Goal: Task Accomplishment & Management: Complete application form

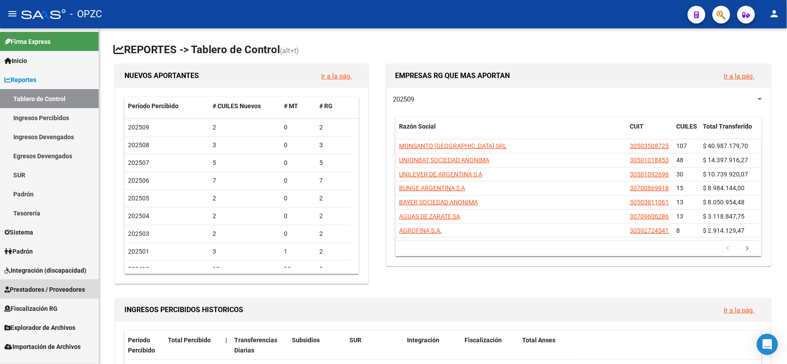
click at [63, 294] on link "Prestadores / Proveedores" at bounding box center [49, 288] width 99 height 19
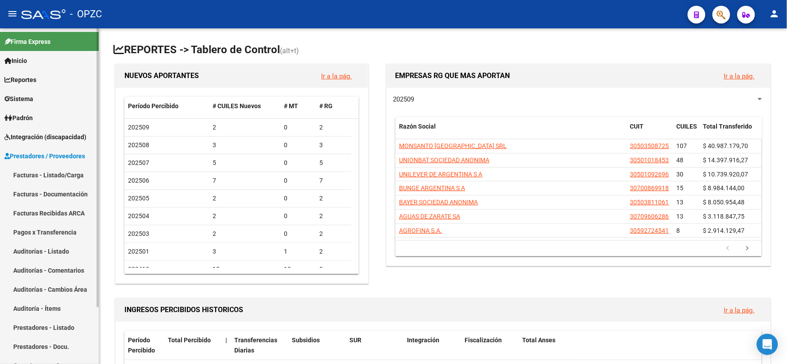
click at [56, 174] on link "Facturas - Listado/Carga" at bounding box center [49, 174] width 99 height 19
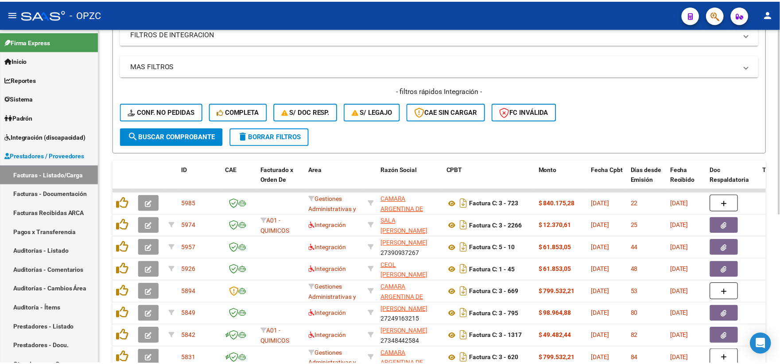
scroll to position [197, 0]
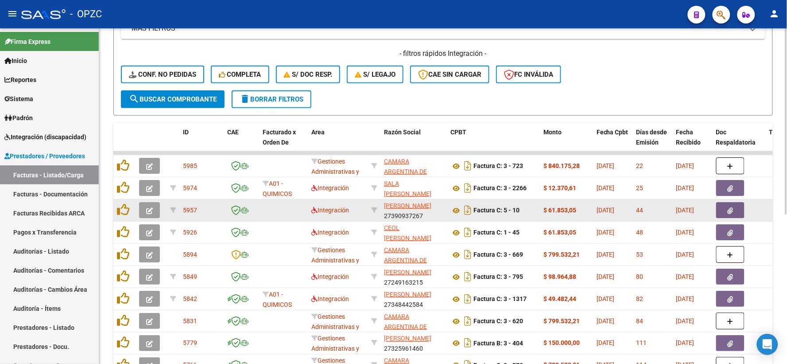
click at [153, 213] on button "button" at bounding box center [149, 210] width 21 height 16
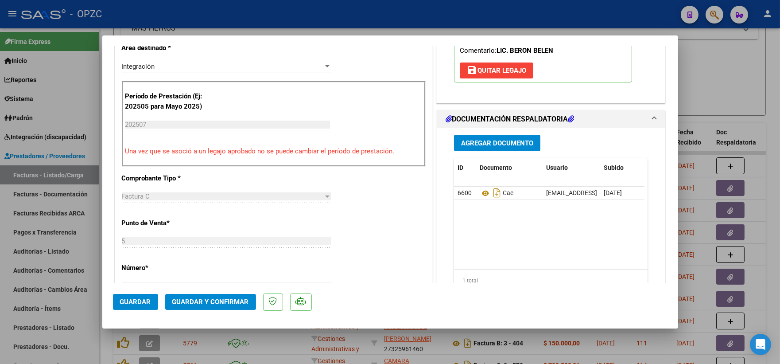
click at [732, 74] on div at bounding box center [390, 182] width 780 height 364
type input "$ 0,00"
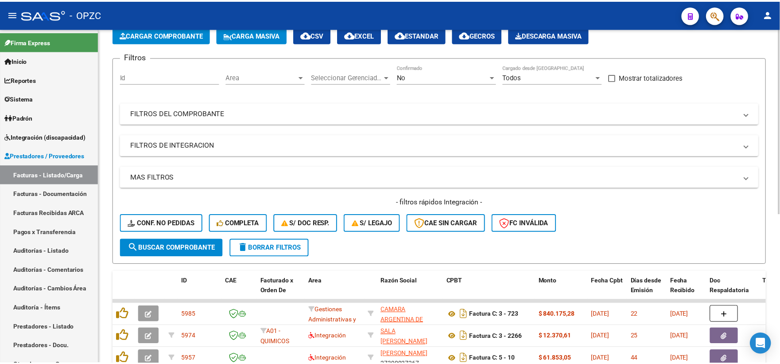
scroll to position [147, 0]
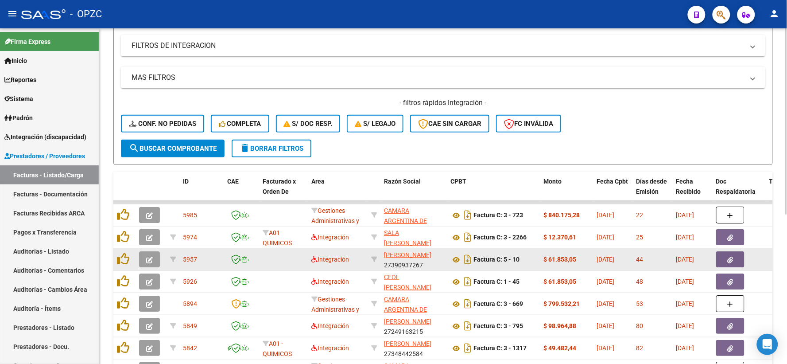
click at [151, 257] on icon "button" at bounding box center [149, 259] width 7 height 7
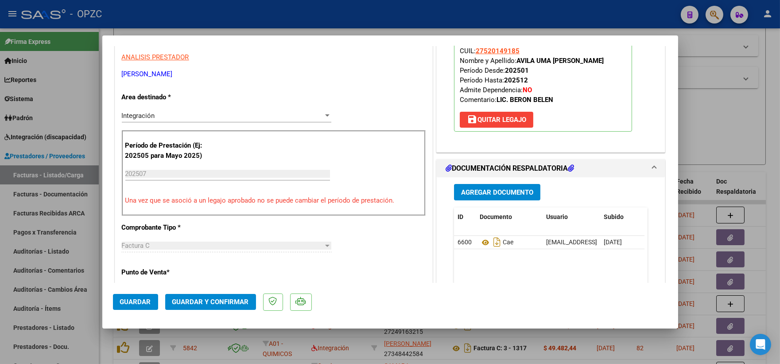
click at [698, 126] on div at bounding box center [390, 182] width 780 height 364
type input "$ 0,00"
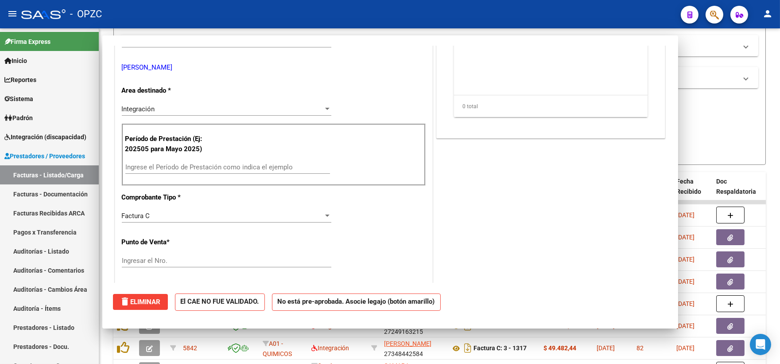
scroll to position [141, 0]
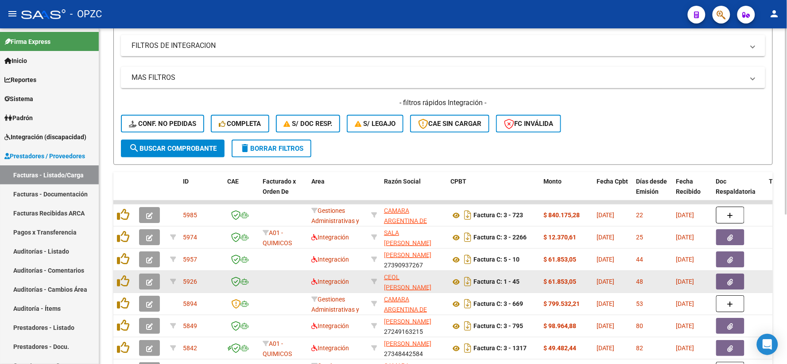
click at [152, 281] on icon "button" at bounding box center [149, 282] width 7 height 7
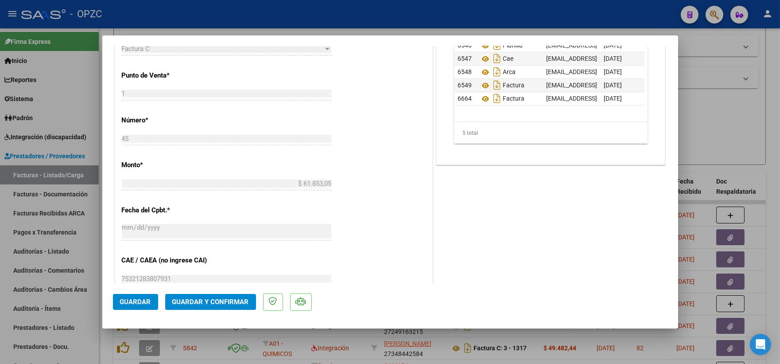
click at [741, 124] on div at bounding box center [390, 182] width 780 height 364
type input "$ 0,00"
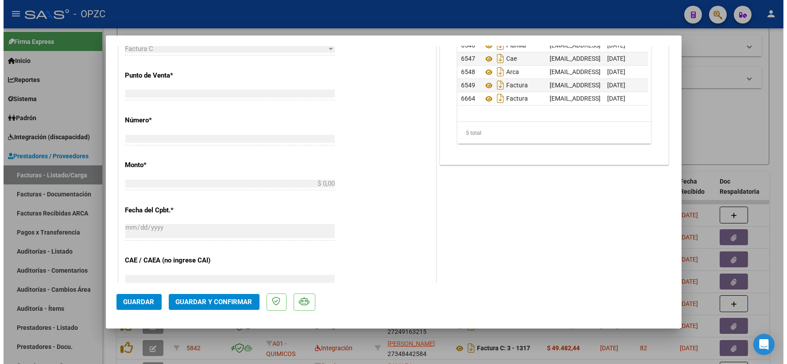
scroll to position [314, 0]
